Goal: Information Seeking & Learning: Learn about a topic

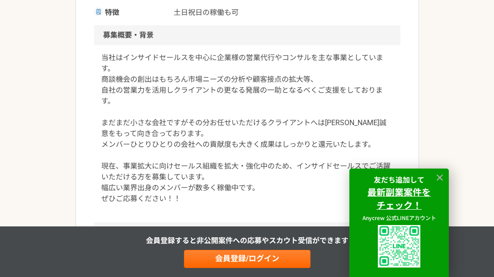
scroll to position [271, 0]
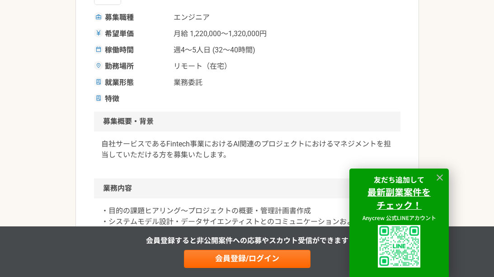
scroll to position [181, 0]
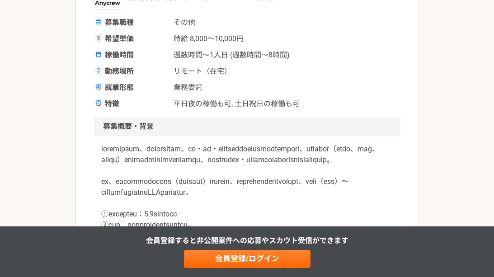
scroll to position [181, 0]
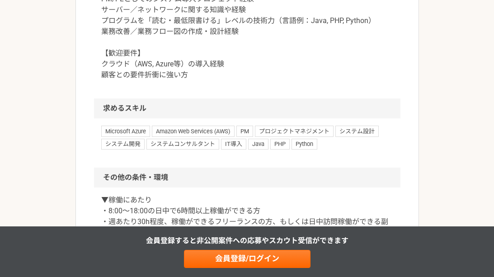
scroll to position [678, 0]
